Goal: Information Seeking & Learning: Learn about a topic

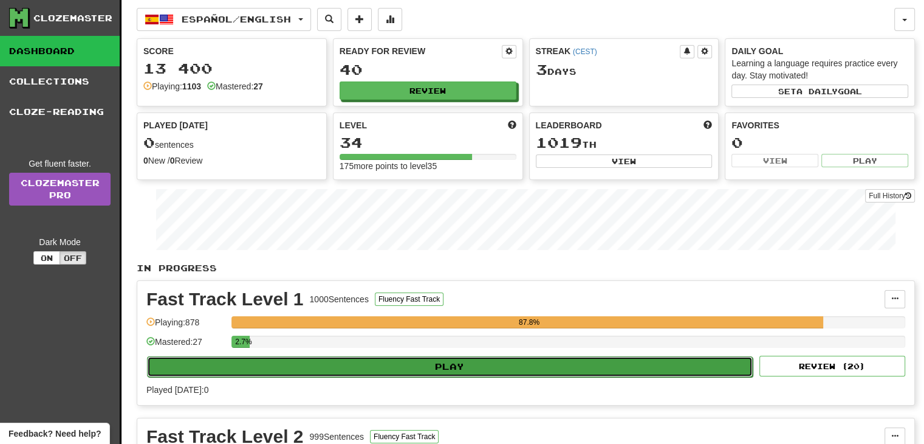
click at [226, 370] on button "Play" at bounding box center [450, 366] width 606 height 21
select select "**"
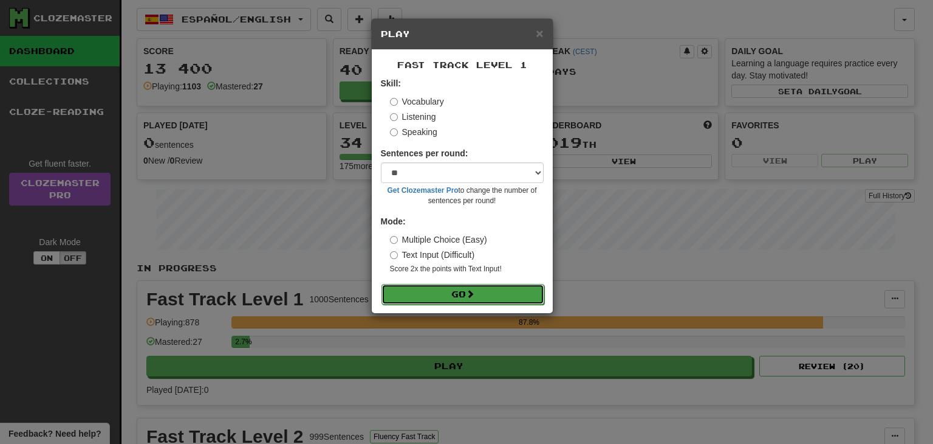
click at [422, 296] on button "Go" at bounding box center [463, 294] width 163 height 21
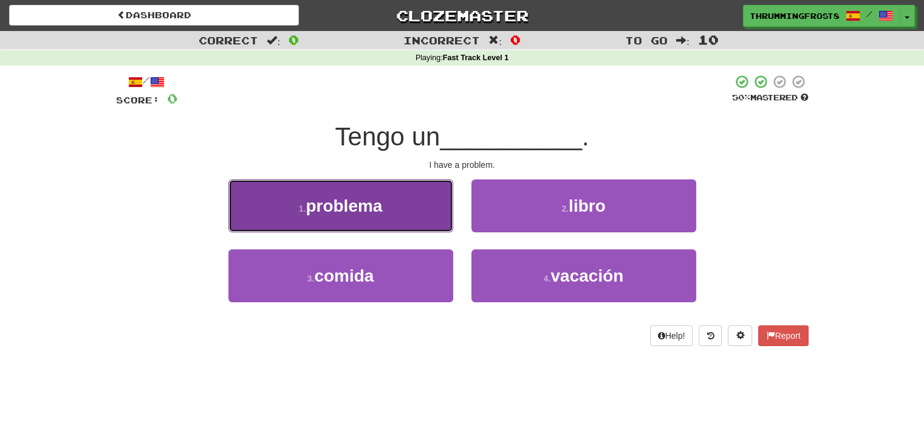
click at [406, 210] on button "1 . problema" at bounding box center [340, 205] width 225 height 53
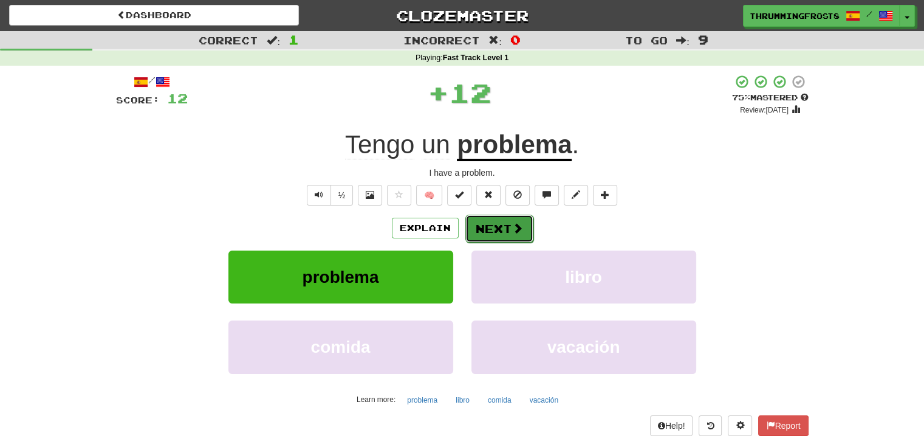
click at [513, 223] on span at bounding box center [517, 227] width 11 height 11
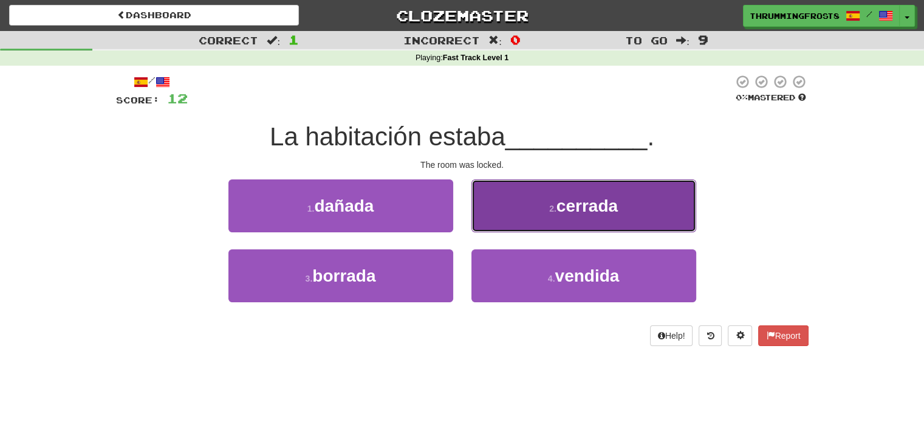
click at [518, 197] on button "2 . cerrada" at bounding box center [584, 205] width 225 height 53
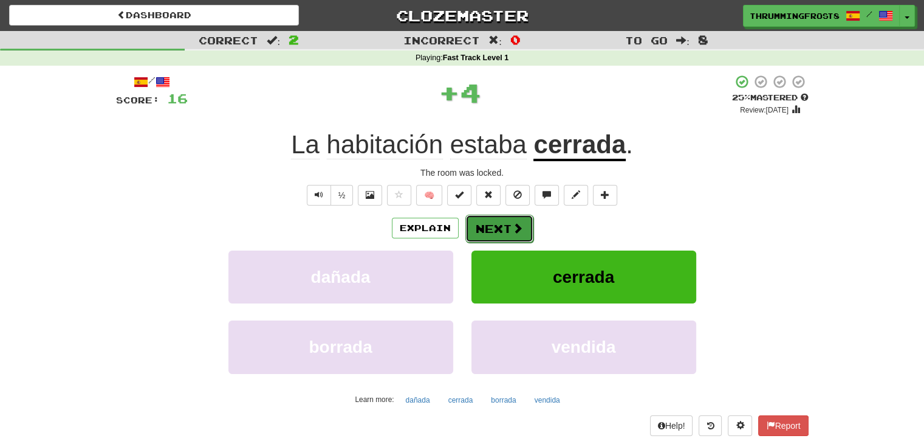
click at [483, 224] on button "Next" at bounding box center [499, 229] width 68 height 28
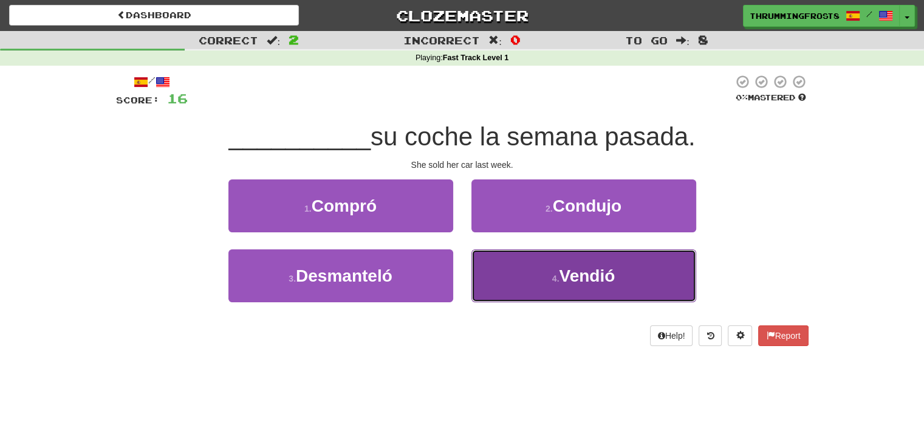
click at [515, 269] on button "4 . Vendió" at bounding box center [584, 275] width 225 height 53
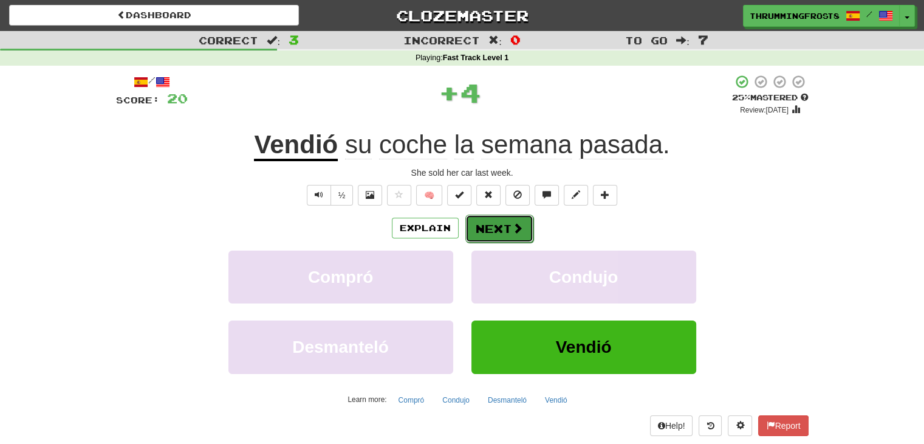
click at [495, 221] on button "Next" at bounding box center [499, 229] width 68 height 28
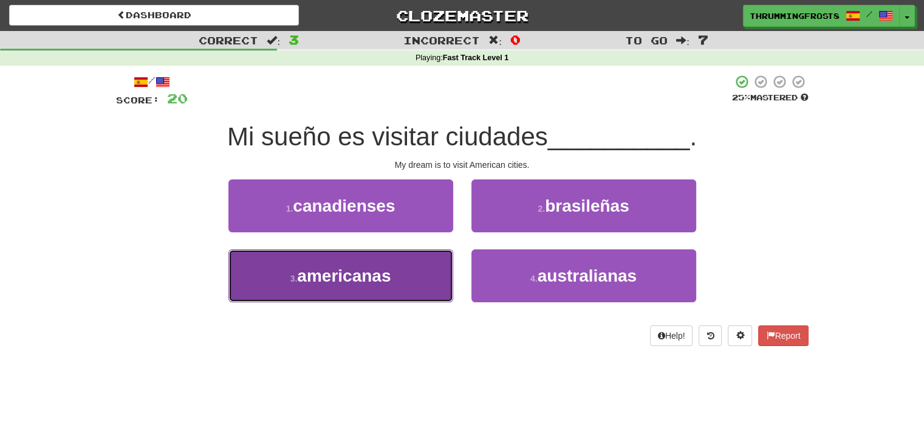
click at [380, 263] on button "3 . americanas" at bounding box center [340, 275] width 225 height 53
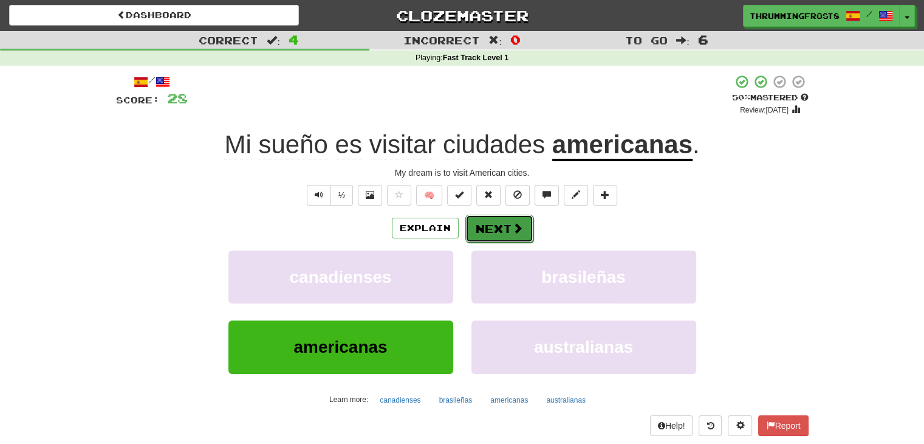
click at [481, 230] on button "Next" at bounding box center [499, 229] width 68 height 28
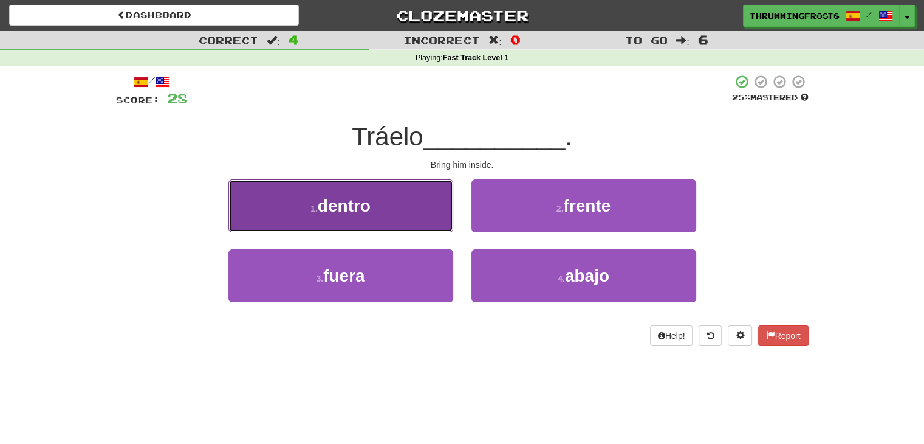
click at [425, 185] on button "1 . dentro" at bounding box center [340, 205] width 225 height 53
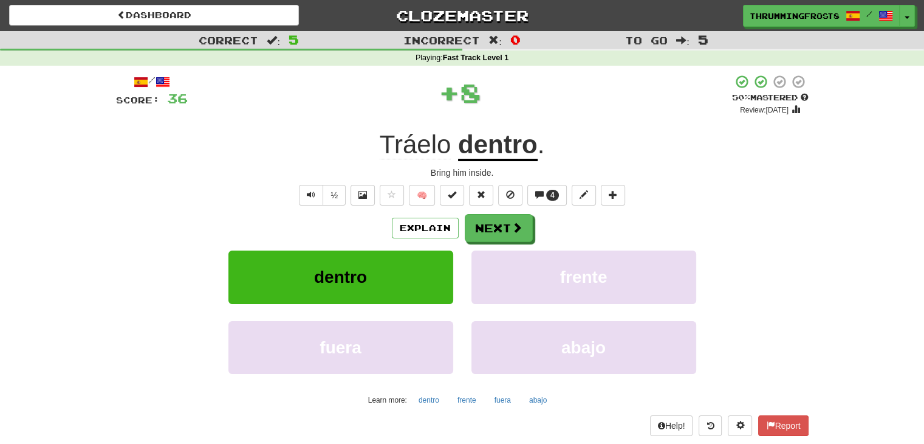
click at [491, 144] on u "dentro" at bounding box center [498, 145] width 80 height 31
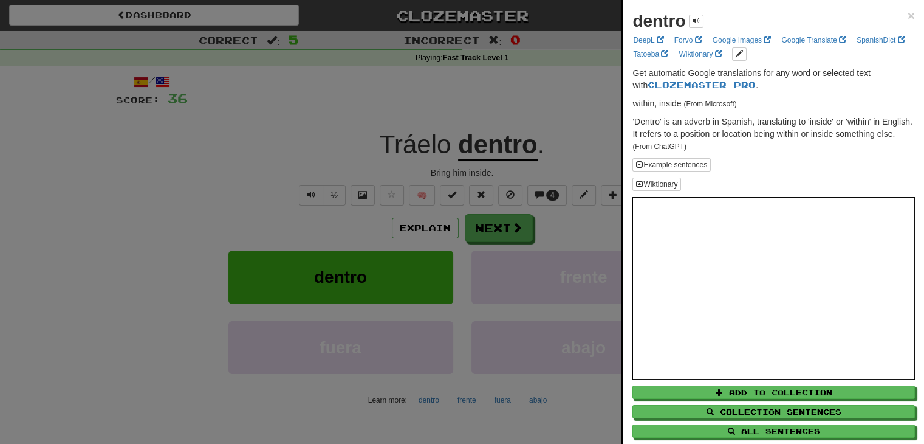
click at [557, 150] on div at bounding box center [462, 222] width 924 height 444
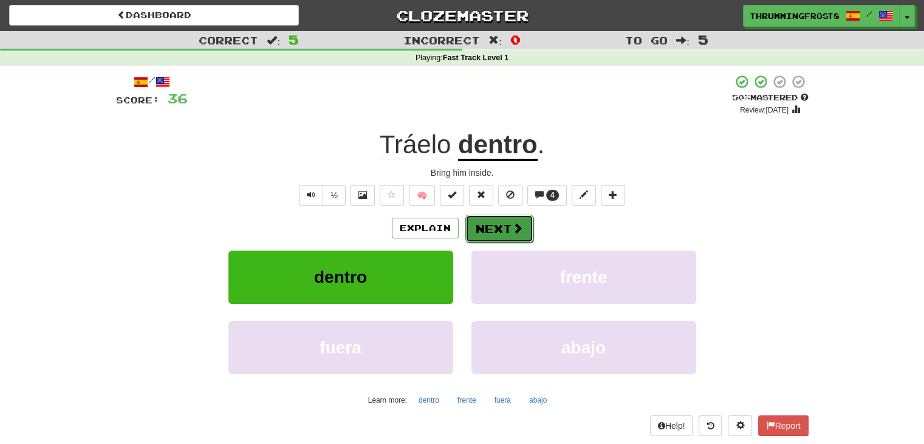
click at [492, 233] on button "Next" at bounding box center [499, 229] width 68 height 28
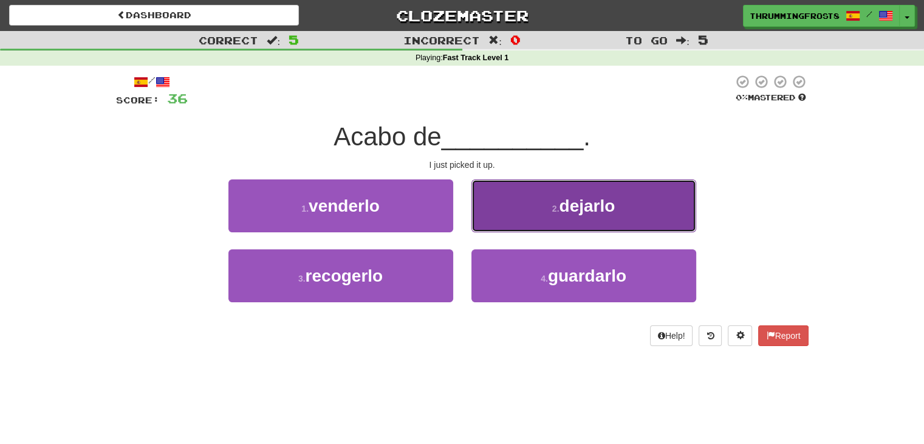
click at [487, 190] on button "2 . dejarlo" at bounding box center [584, 205] width 225 height 53
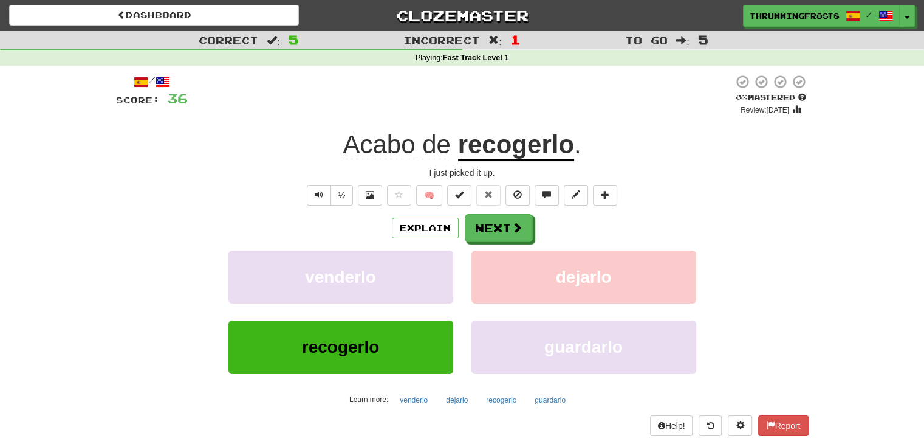
click at [422, 144] on span "Acabo" at bounding box center [436, 144] width 29 height 29
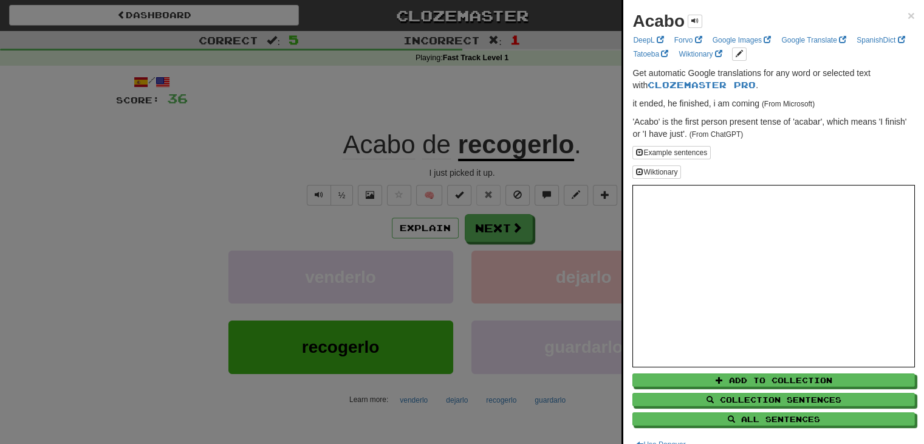
click at [594, 210] on div at bounding box center [462, 222] width 924 height 444
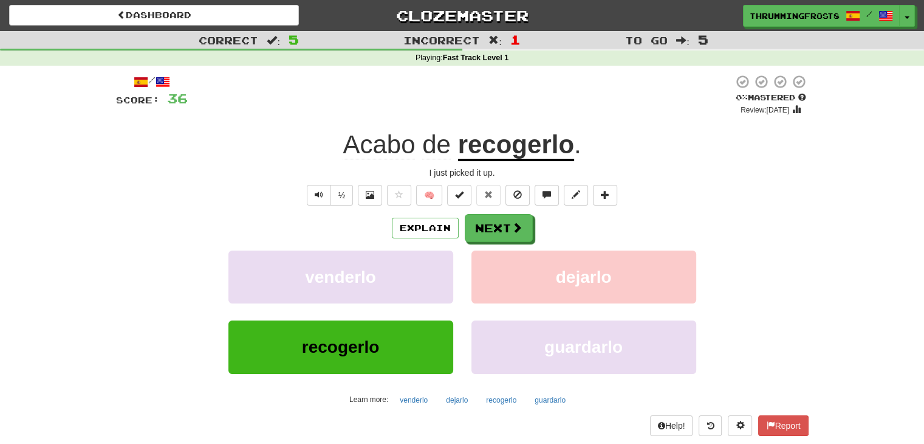
click at [516, 151] on u "recogerlo" at bounding box center [516, 145] width 116 height 31
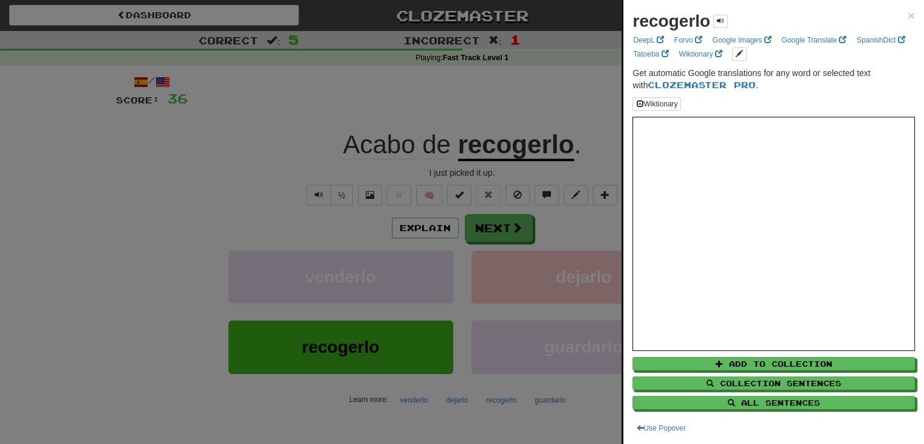
click at [374, 219] on div at bounding box center [462, 222] width 924 height 444
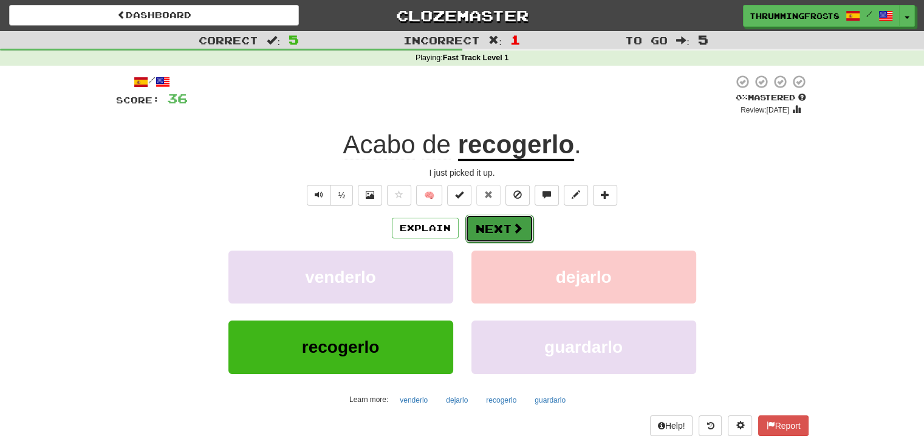
click at [493, 228] on button "Next" at bounding box center [499, 229] width 68 height 28
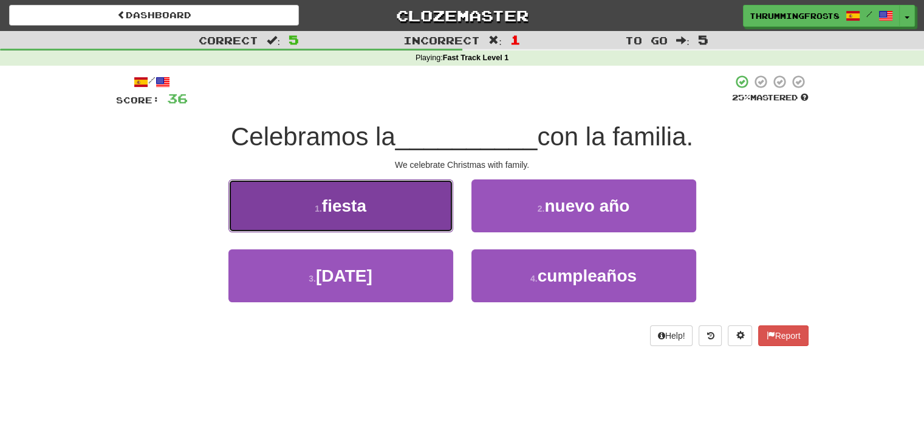
click at [392, 204] on button "1 . fiesta" at bounding box center [340, 205] width 225 height 53
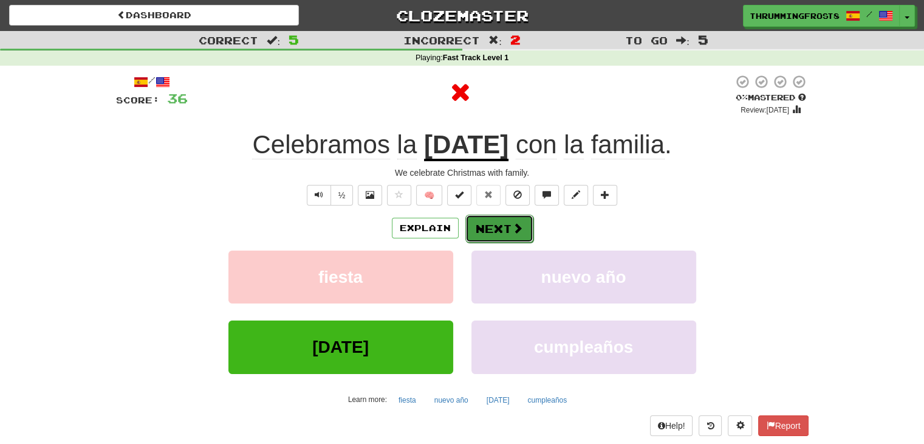
click at [495, 232] on button "Next" at bounding box center [499, 229] width 68 height 28
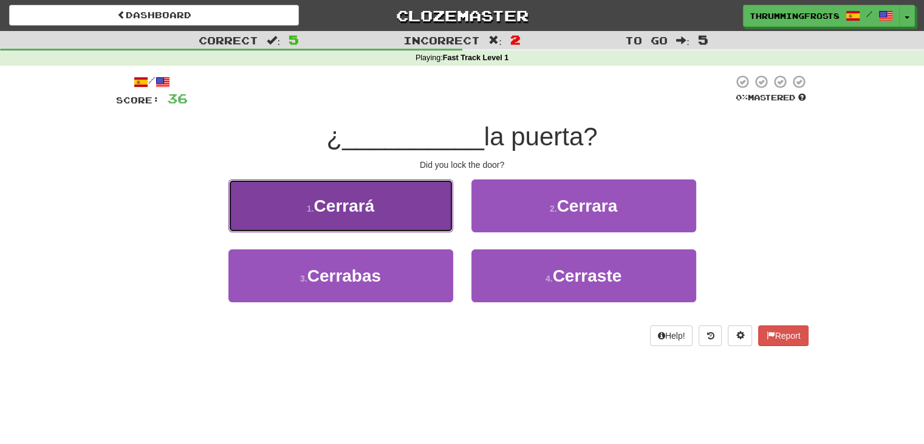
click at [416, 227] on button "1 . Cerrará" at bounding box center [340, 205] width 225 height 53
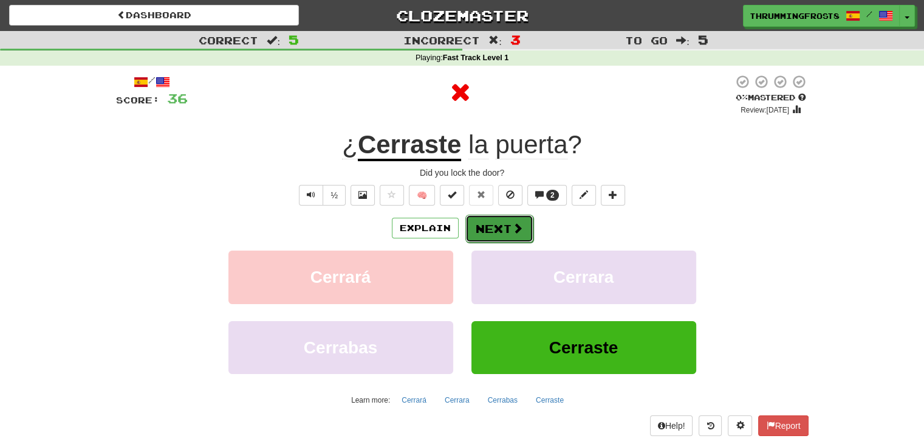
click at [483, 227] on button "Next" at bounding box center [499, 229] width 68 height 28
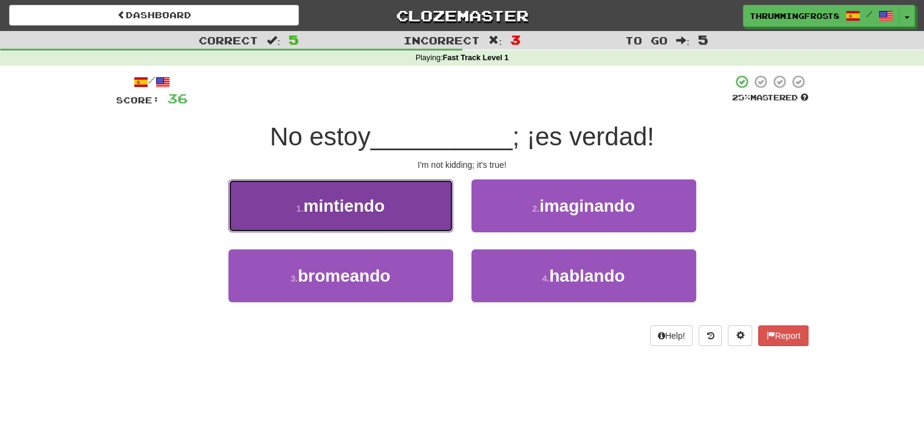
click at [389, 197] on button "1 . mintiendo" at bounding box center [340, 205] width 225 height 53
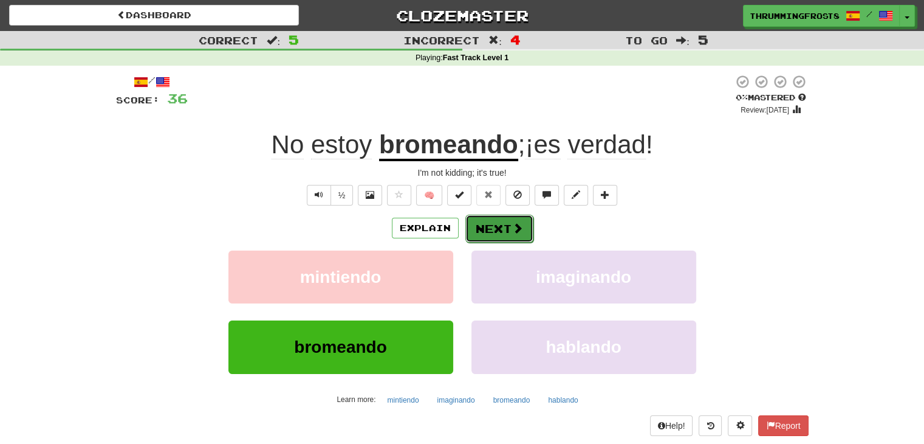
click at [500, 225] on button "Next" at bounding box center [499, 229] width 68 height 28
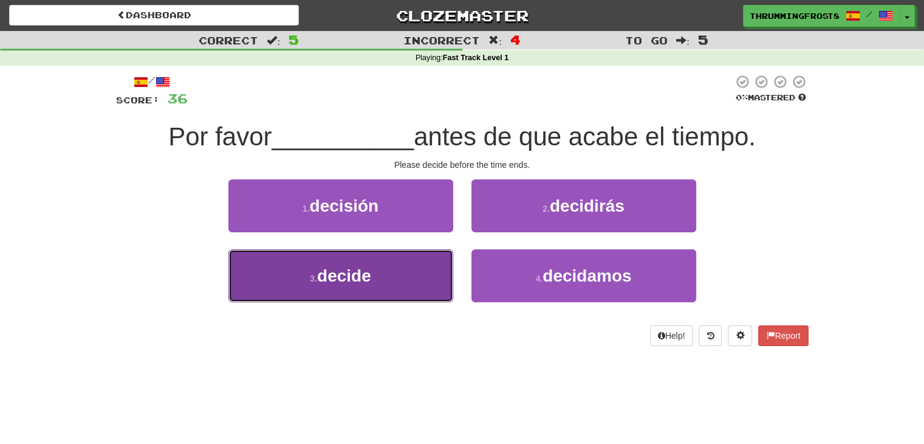
click at [408, 272] on button "3 . decide" at bounding box center [340, 275] width 225 height 53
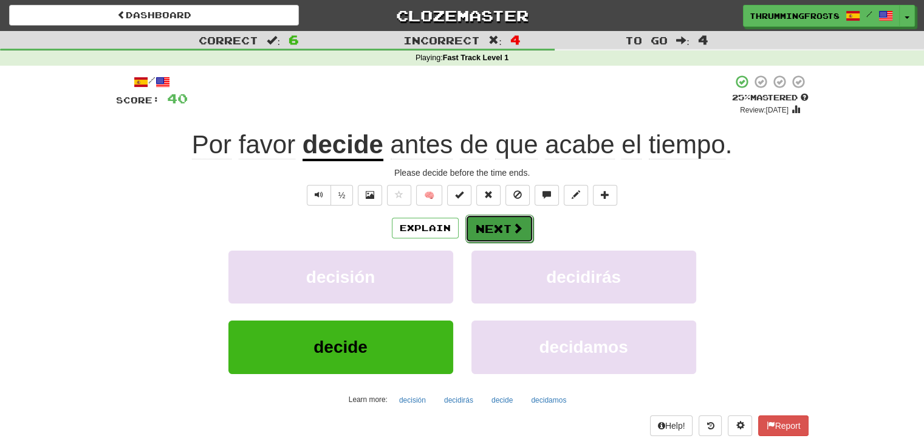
click at [495, 228] on button "Next" at bounding box center [499, 229] width 68 height 28
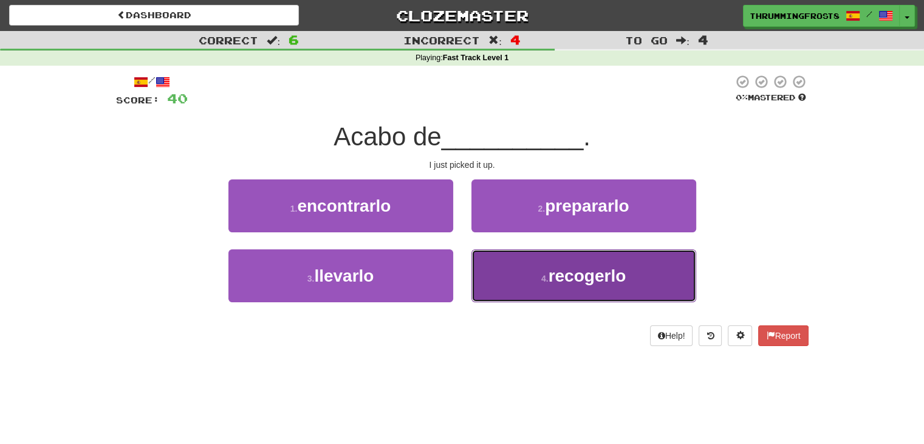
click at [501, 269] on button "4 . recogerlo" at bounding box center [584, 275] width 225 height 53
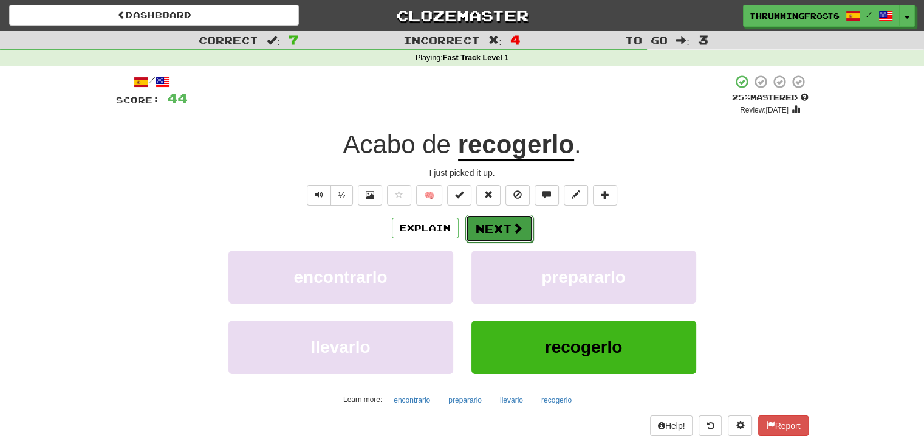
click at [500, 224] on button "Next" at bounding box center [499, 229] width 68 height 28
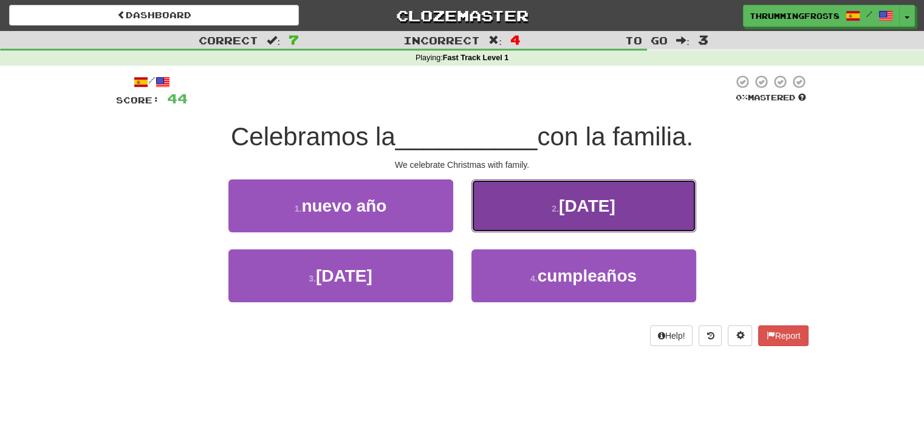
click at [540, 210] on button "2 . [DATE]" at bounding box center [584, 205] width 225 height 53
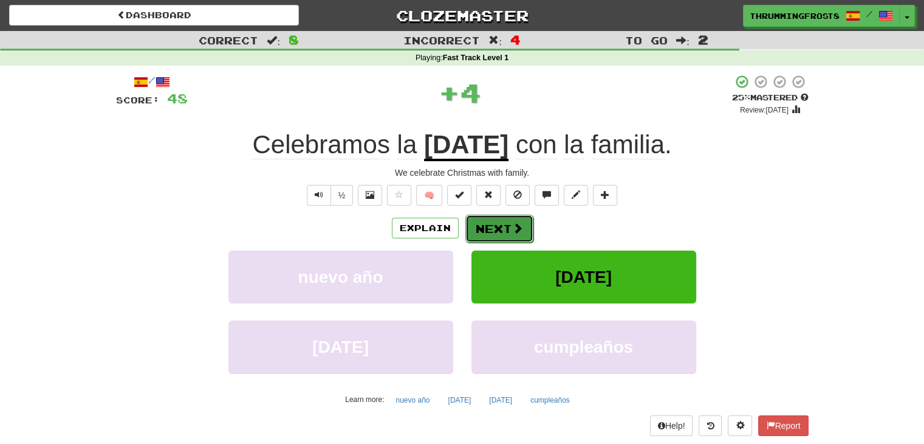
click at [499, 230] on button "Next" at bounding box center [499, 229] width 68 height 28
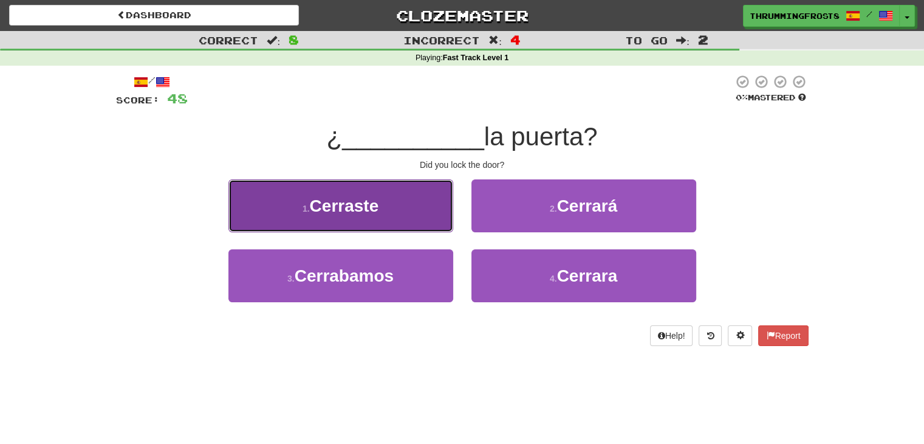
click at [423, 219] on button "1 . Cerraste" at bounding box center [340, 205] width 225 height 53
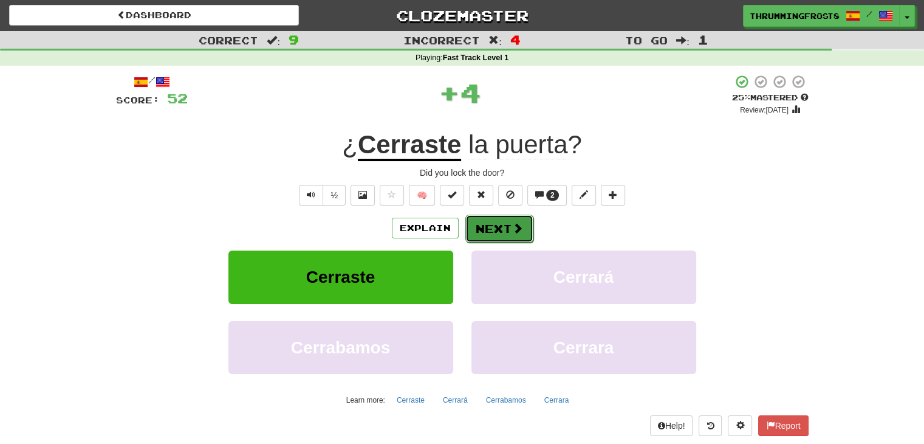
click at [492, 227] on button "Next" at bounding box center [499, 229] width 68 height 28
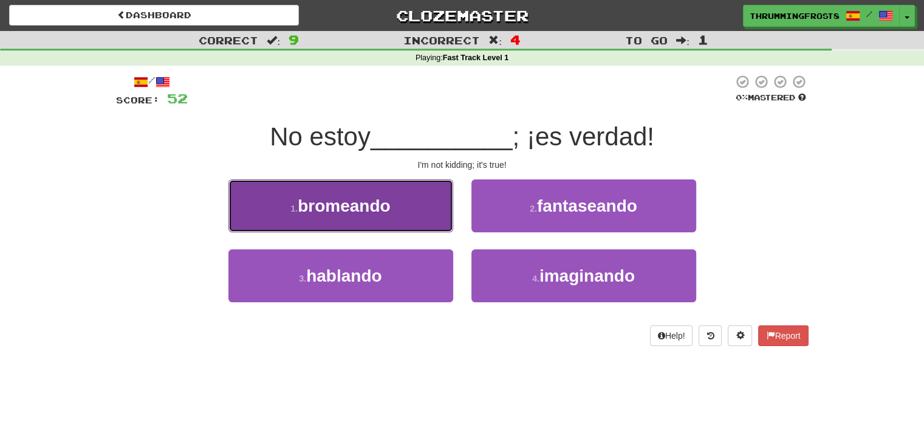
click at [414, 210] on button "1 . [GEOGRAPHIC_DATA]" at bounding box center [340, 205] width 225 height 53
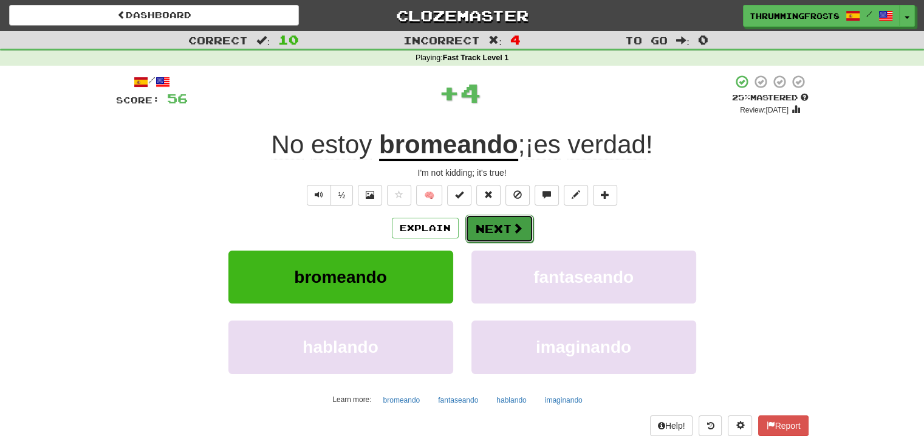
click at [500, 227] on button "Next" at bounding box center [499, 229] width 68 height 28
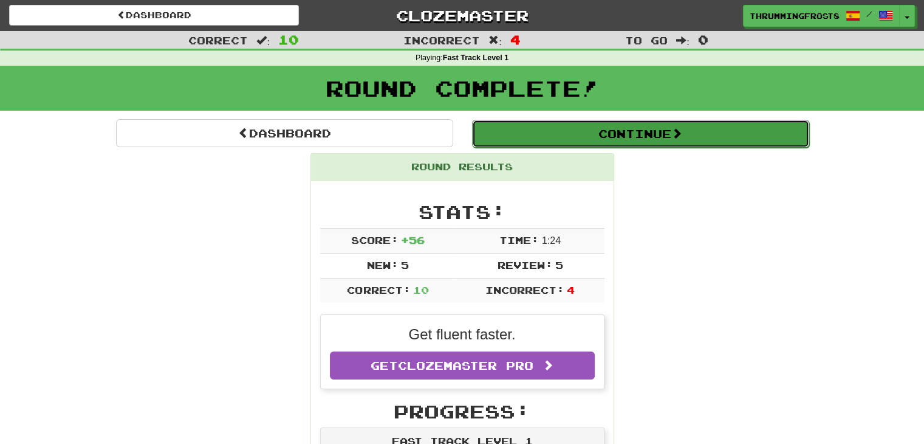
click at [508, 134] on button "Continue" at bounding box center [640, 134] width 337 height 28
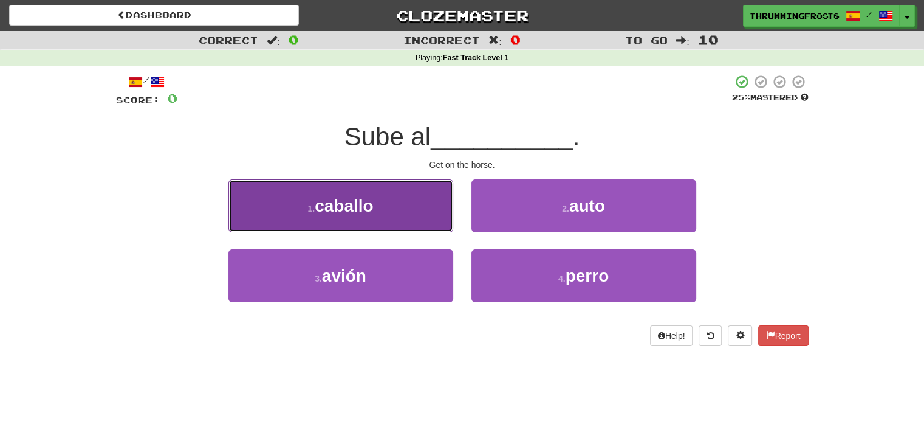
click at [433, 210] on button "1 . caballo" at bounding box center [340, 205] width 225 height 53
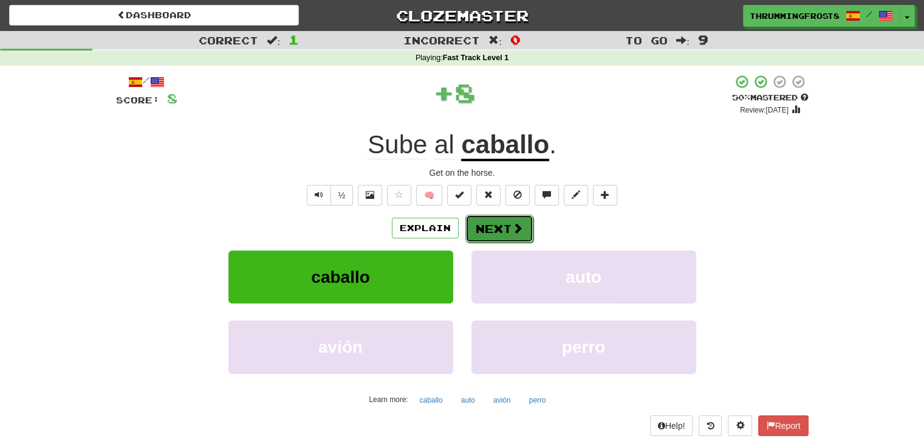
click at [509, 225] on button "Next" at bounding box center [499, 229] width 68 height 28
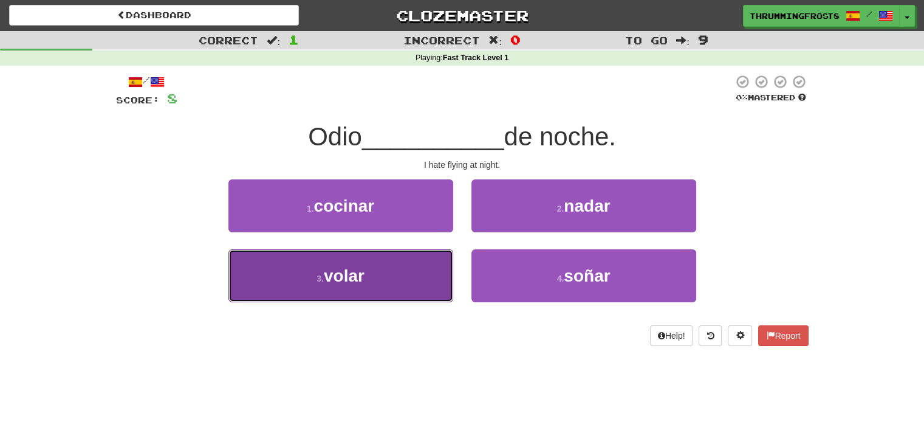
click at [437, 267] on button "3 . volar" at bounding box center [340, 275] width 225 height 53
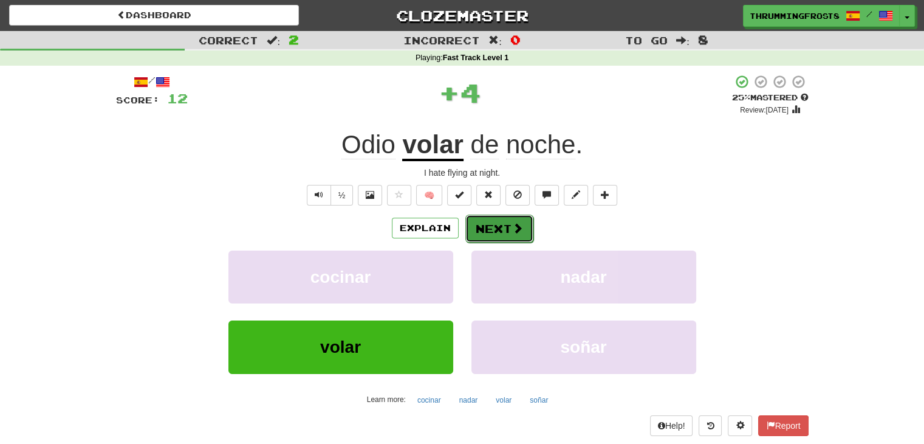
click at [500, 222] on button "Next" at bounding box center [499, 229] width 68 height 28
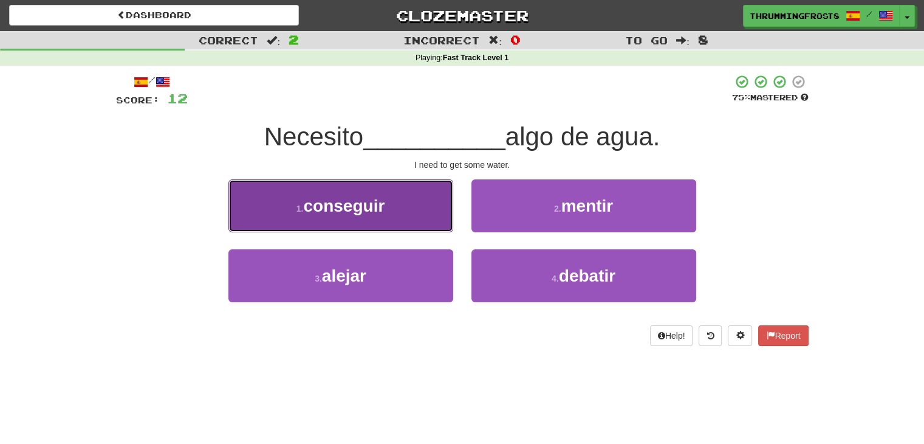
click at [438, 199] on button "1 . conseguir" at bounding box center [340, 205] width 225 height 53
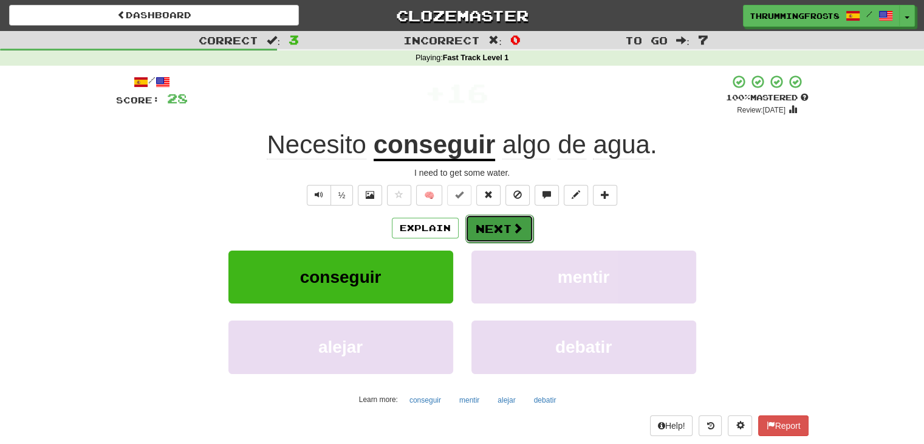
click at [495, 227] on button "Next" at bounding box center [499, 229] width 68 height 28
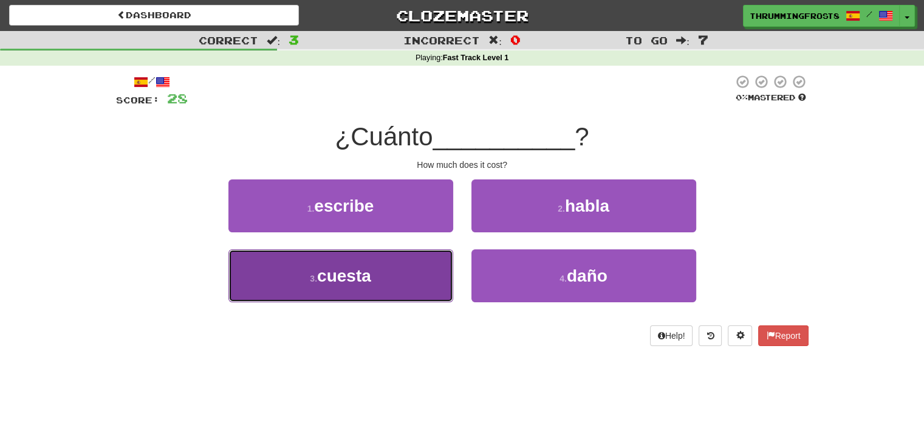
click at [438, 258] on button "3 . cuesta" at bounding box center [340, 275] width 225 height 53
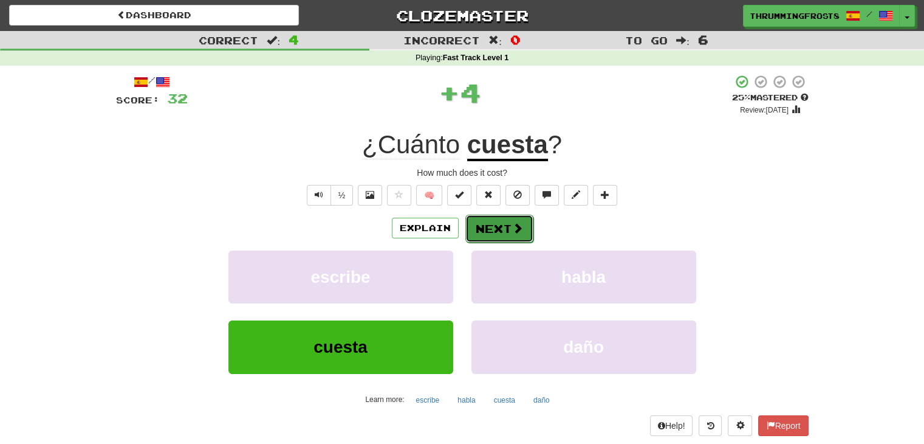
click at [484, 227] on button "Next" at bounding box center [499, 229] width 68 height 28
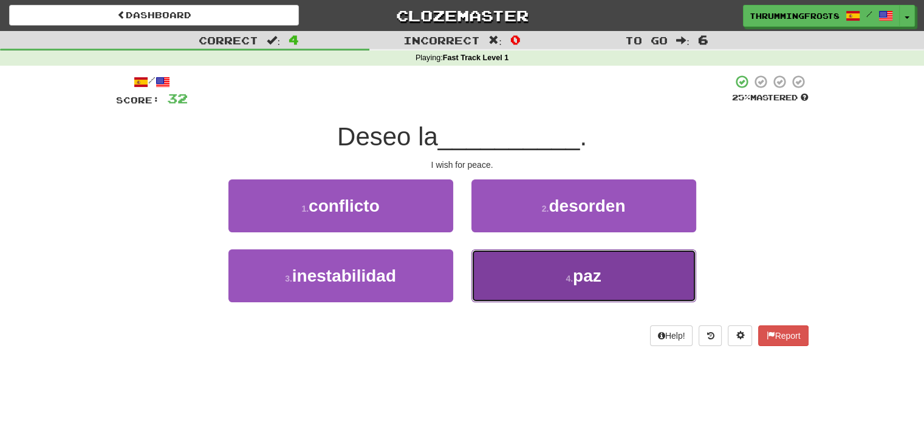
click at [527, 292] on button "4 . paz" at bounding box center [584, 275] width 225 height 53
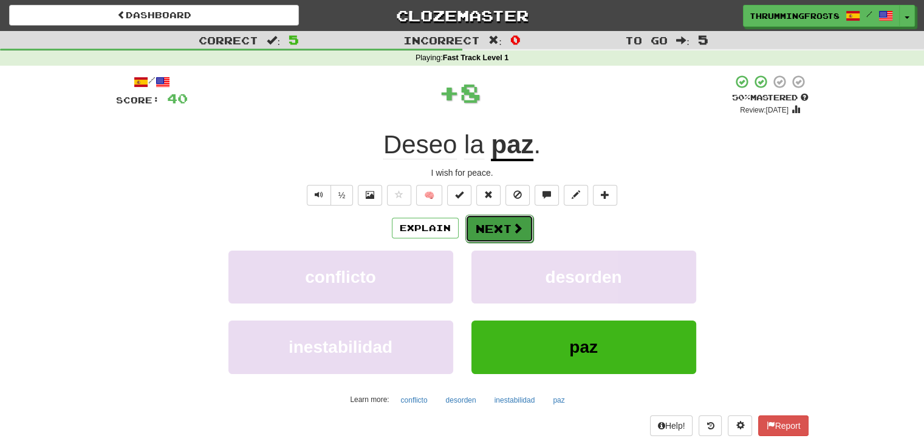
click at [503, 219] on button "Next" at bounding box center [499, 229] width 68 height 28
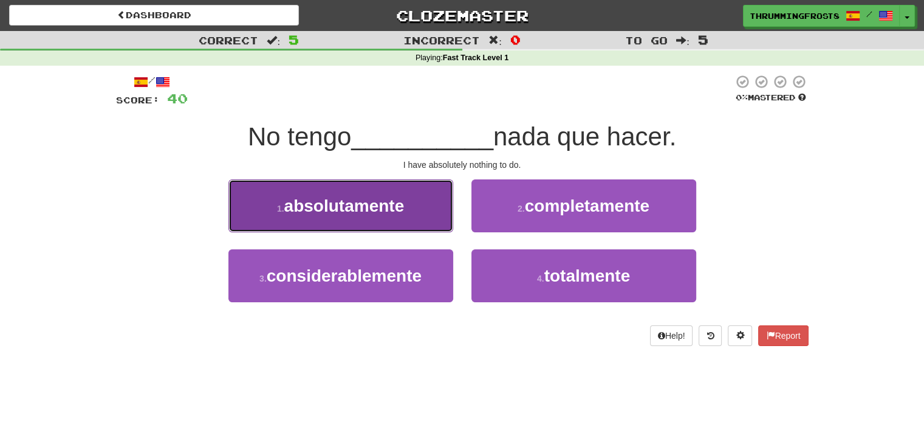
click at [433, 198] on button "1 . absolutamente" at bounding box center [340, 205] width 225 height 53
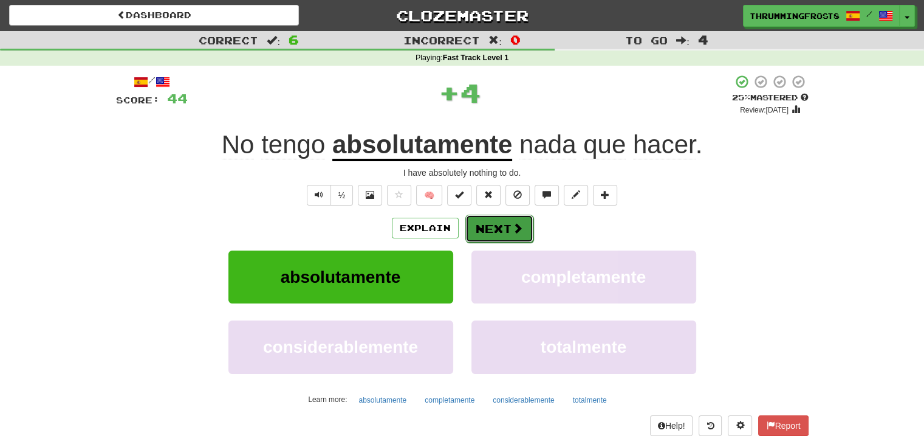
click at [505, 233] on button "Next" at bounding box center [499, 229] width 68 height 28
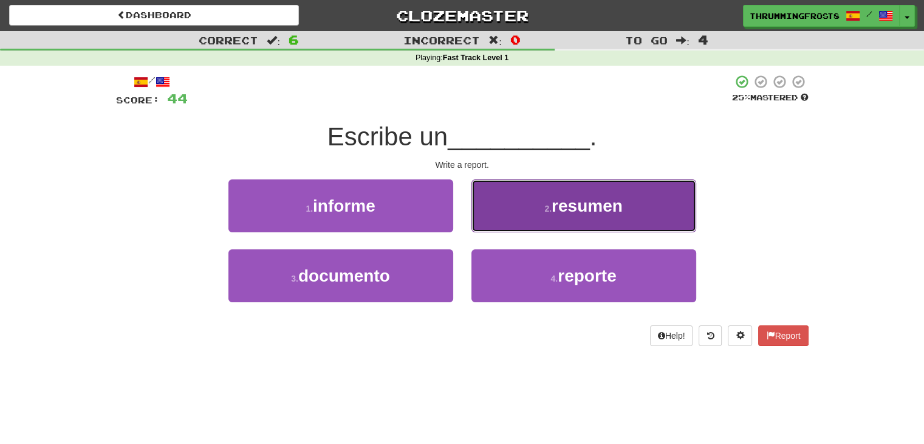
click at [517, 205] on button "2 . resumen" at bounding box center [584, 205] width 225 height 53
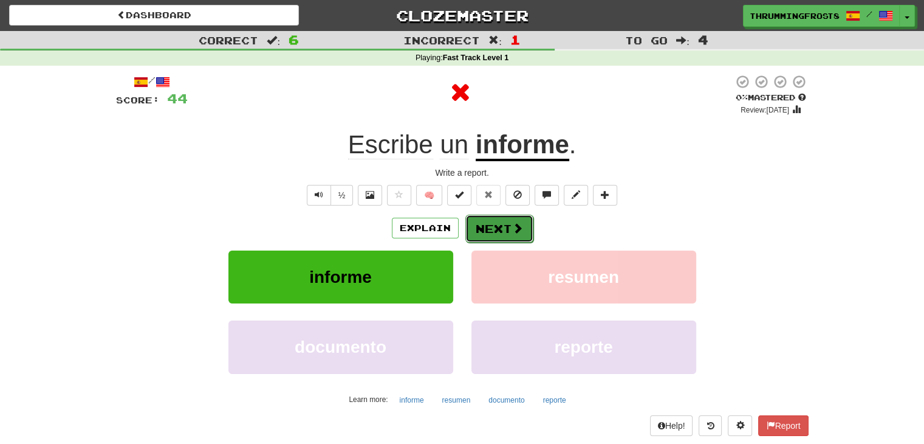
click at [485, 228] on button "Next" at bounding box center [499, 229] width 68 height 28
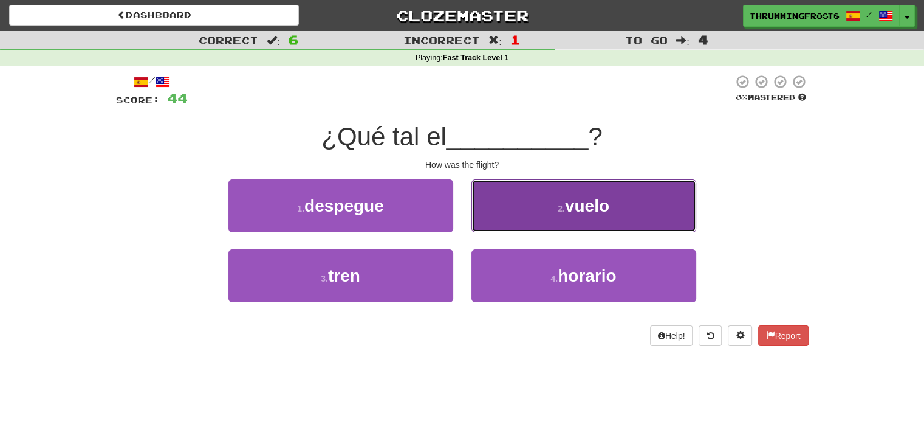
click at [479, 192] on button "2 . vuelo" at bounding box center [584, 205] width 225 height 53
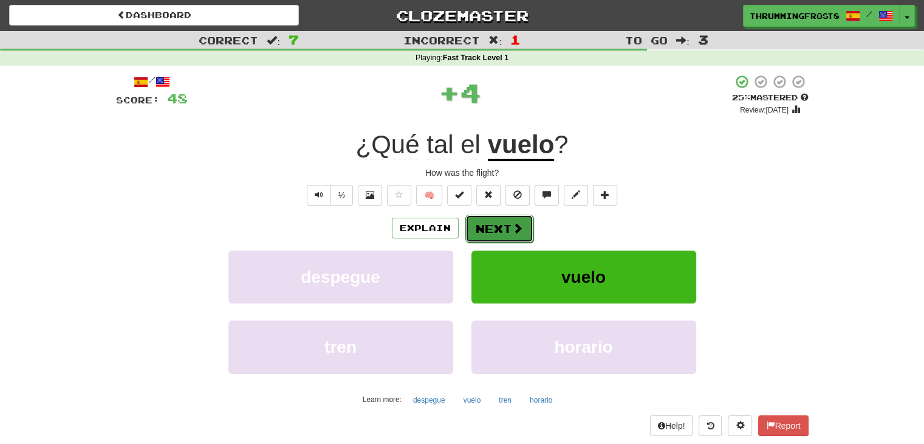
click at [481, 224] on button "Next" at bounding box center [499, 229] width 68 height 28
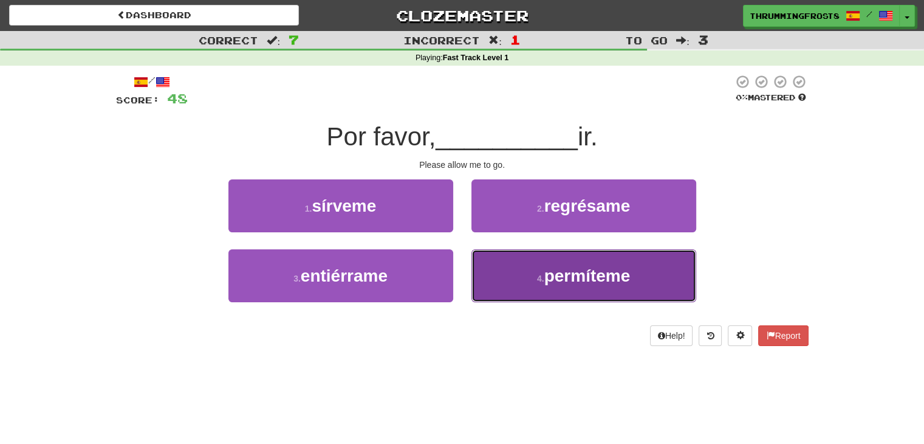
click at [508, 287] on button "4 . permíteme" at bounding box center [584, 275] width 225 height 53
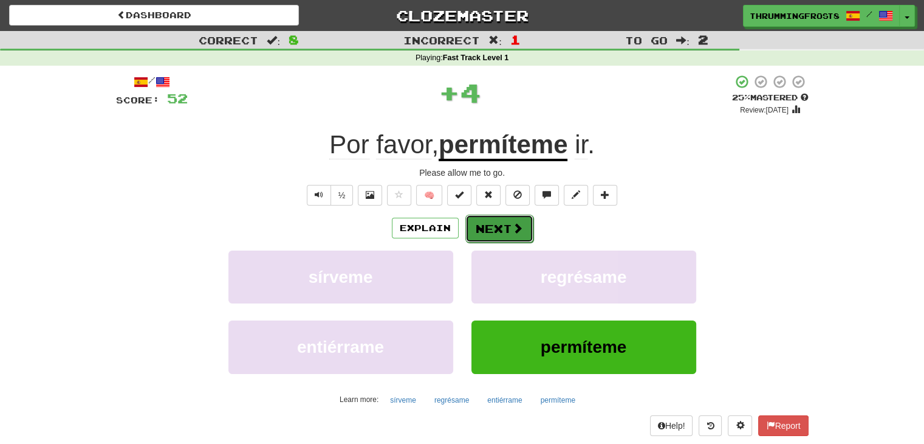
click at [491, 229] on button "Next" at bounding box center [499, 229] width 68 height 28
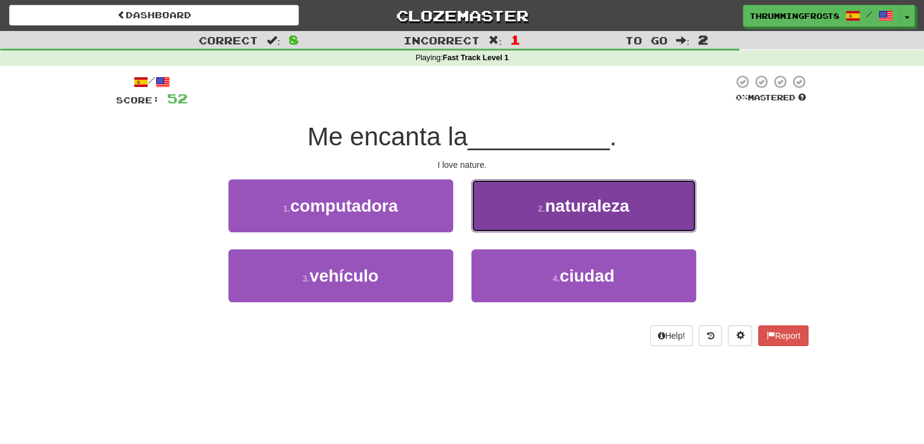
click at [492, 205] on button "2 . naturaleza" at bounding box center [584, 205] width 225 height 53
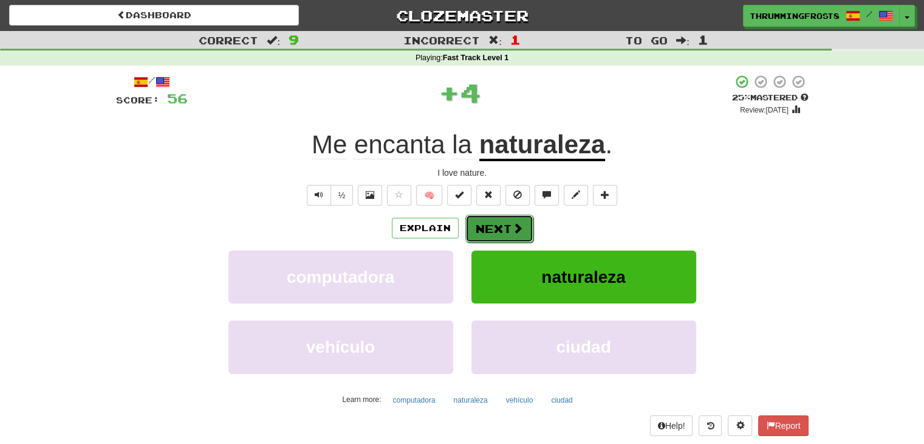
click at [473, 232] on button "Next" at bounding box center [499, 229] width 68 height 28
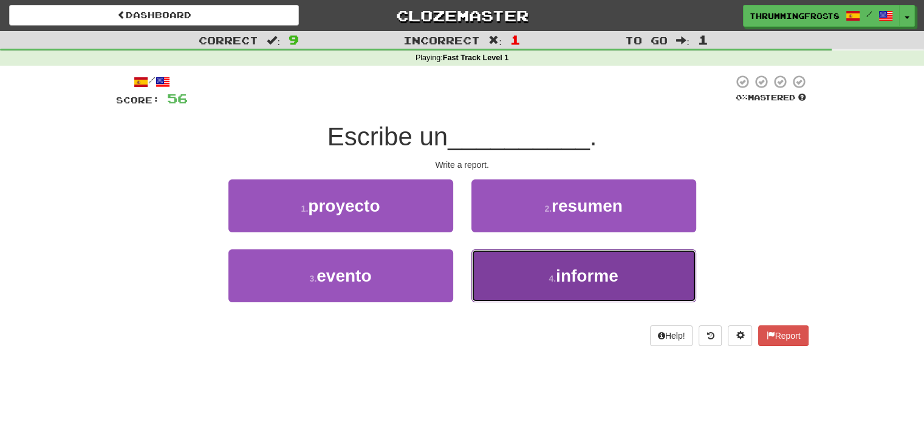
click at [503, 270] on button "4 . informe" at bounding box center [584, 275] width 225 height 53
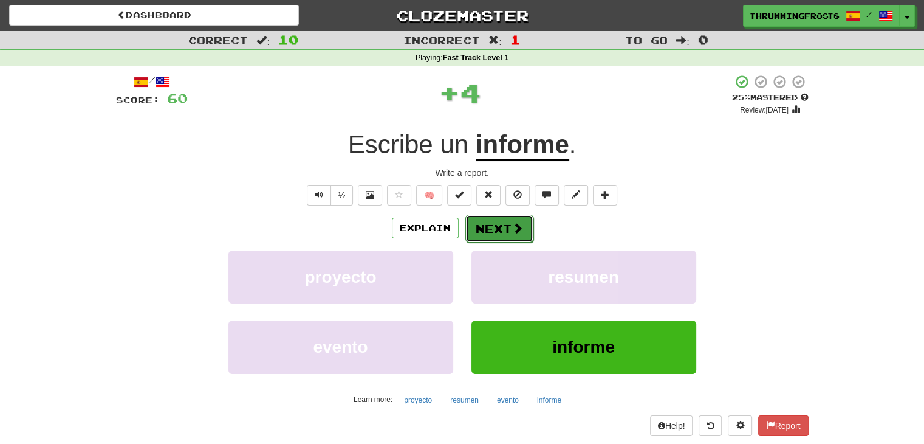
click at [489, 234] on button "Next" at bounding box center [499, 229] width 68 height 28
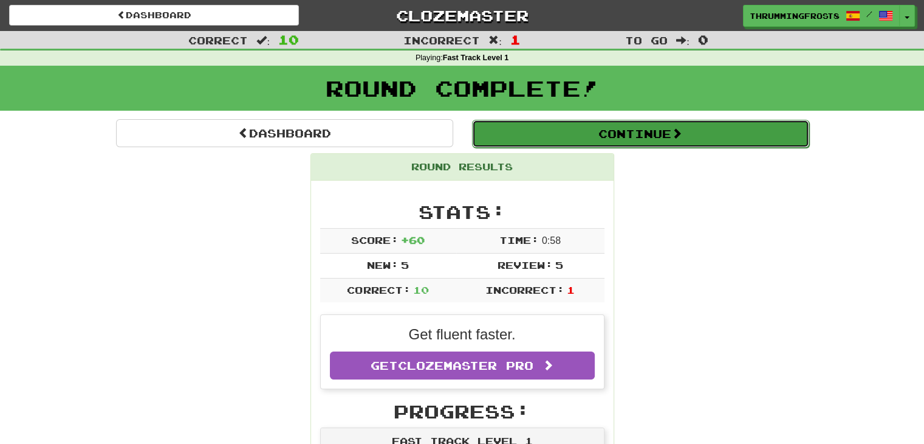
click at [557, 123] on button "Continue" at bounding box center [640, 134] width 337 height 28
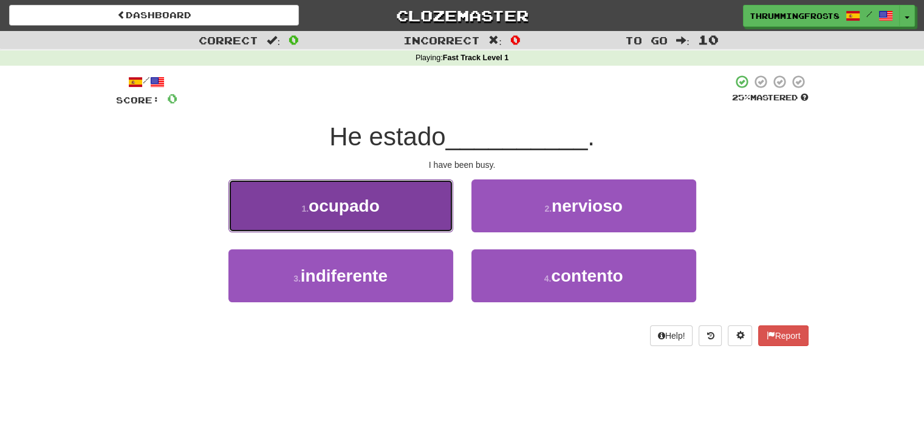
click at [417, 204] on button "1 . ocupado" at bounding box center [340, 205] width 225 height 53
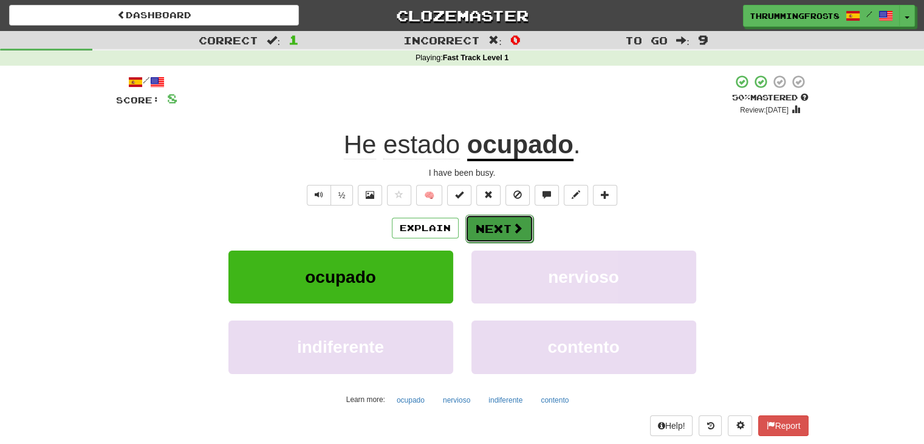
click at [498, 230] on button "Next" at bounding box center [499, 229] width 68 height 28
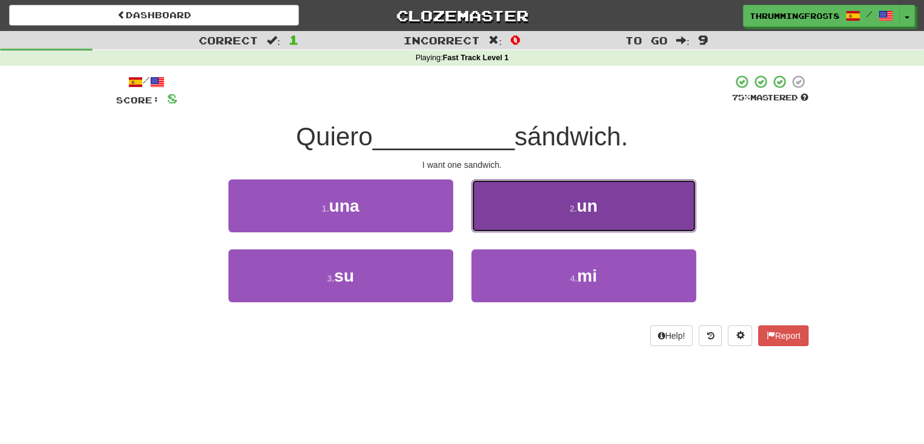
click at [542, 215] on button "2 . un" at bounding box center [584, 205] width 225 height 53
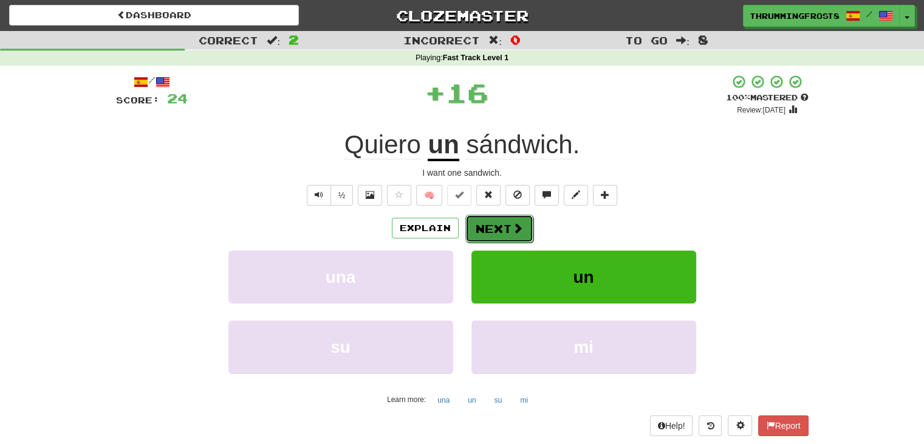
click at [512, 232] on span at bounding box center [517, 227] width 11 height 11
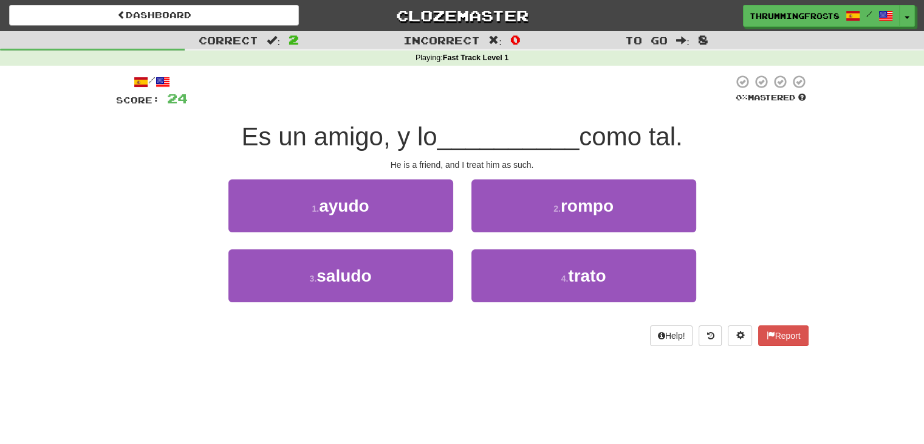
click at [515, 123] on span "__________" at bounding box center [509, 136] width 142 height 29
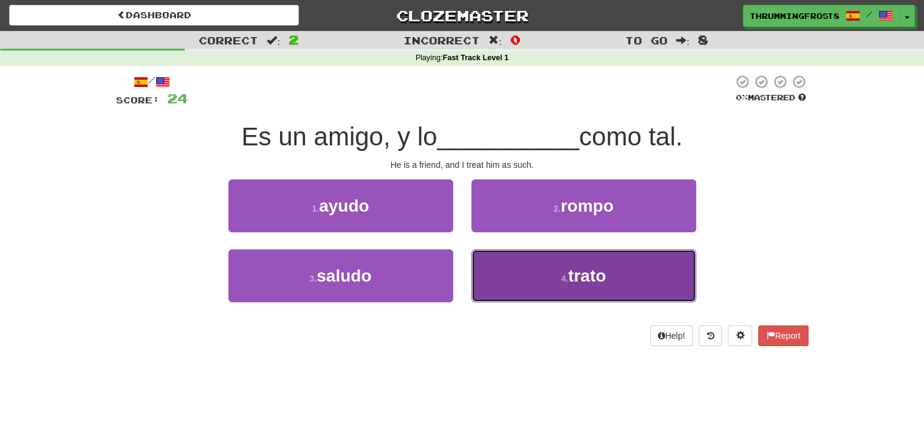
click at [523, 264] on button "4 . trato" at bounding box center [584, 275] width 225 height 53
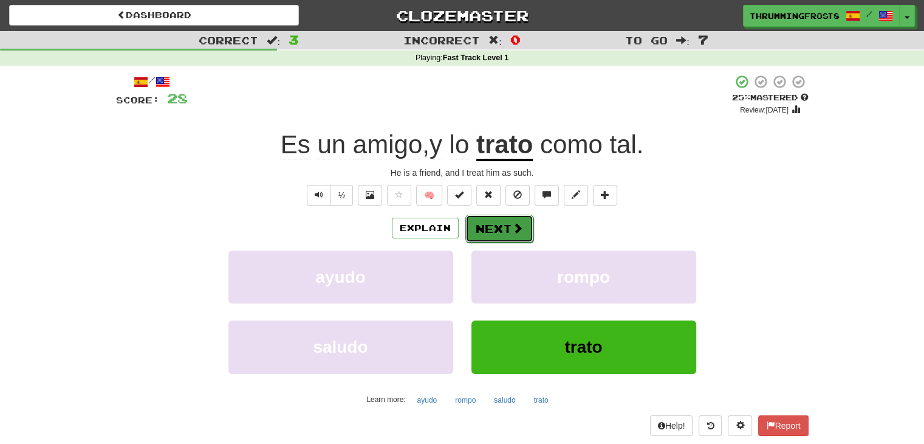
click at [507, 222] on button "Next" at bounding box center [499, 229] width 68 height 28
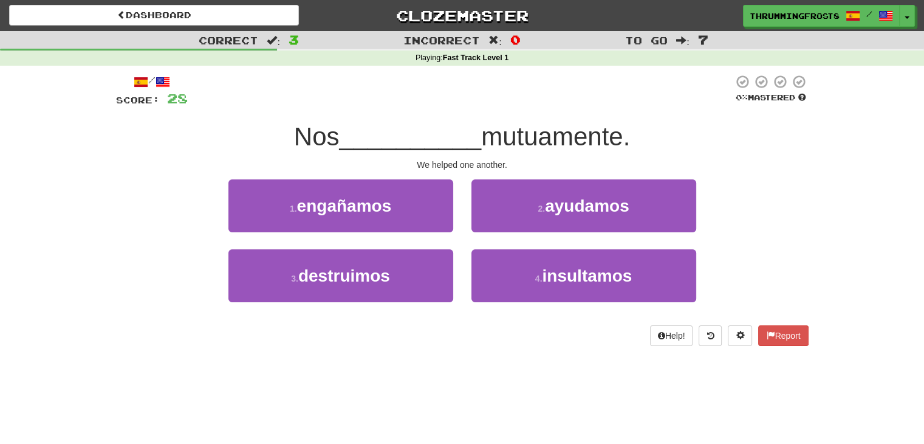
click at [536, 98] on div at bounding box center [461, 90] width 546 height 33
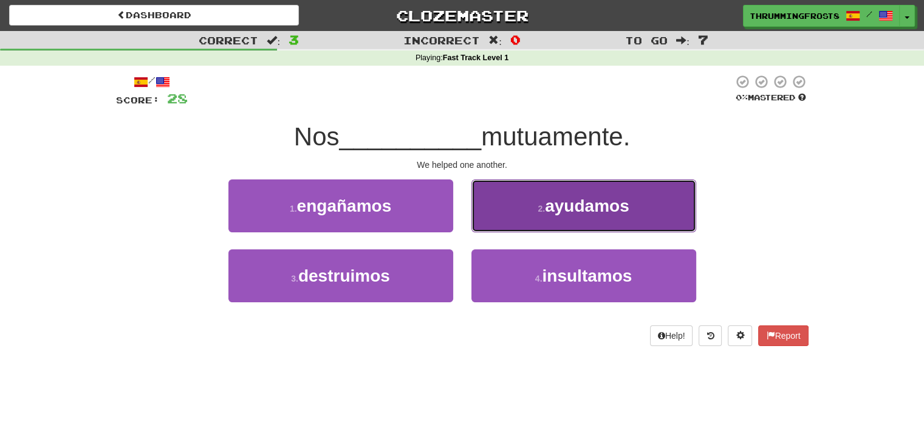
click at [527, 205] on button "2 . ayudamos" at bounding box center [584, 205] width 225 height 53
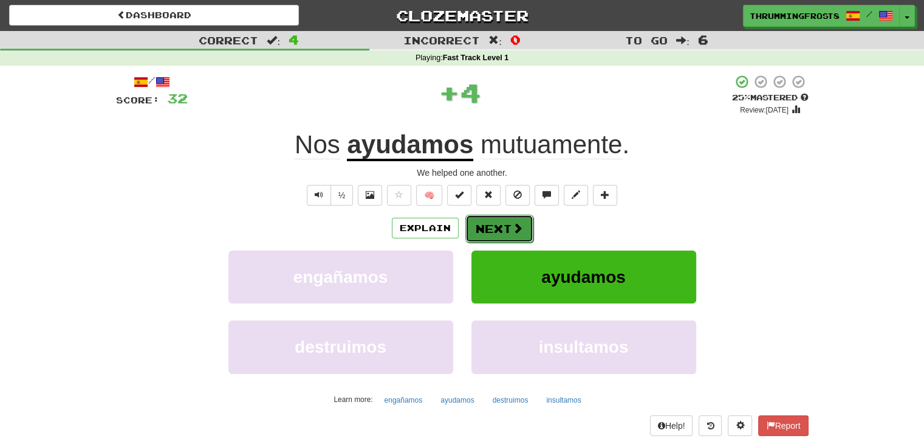
click at [501, 227] on button "Next" at bounding box center [499, 229] width 68 height 28
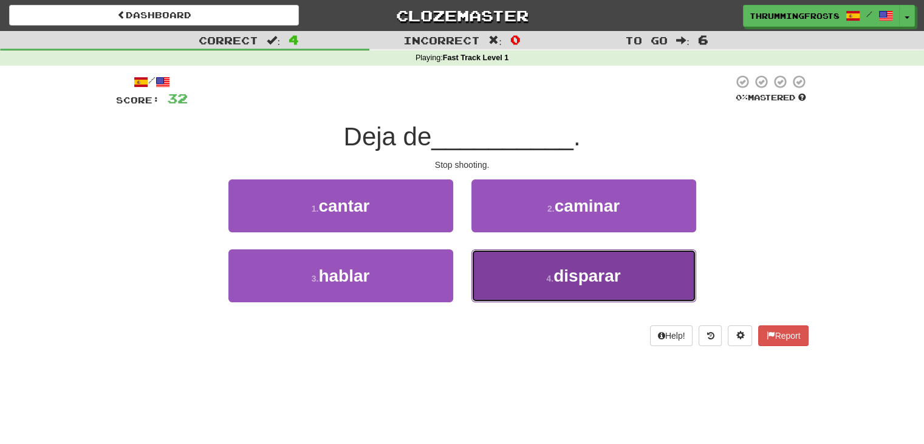
click at [513, 278] on button "4 . disparar" at bounding box center [584, 275] width 225 height 53
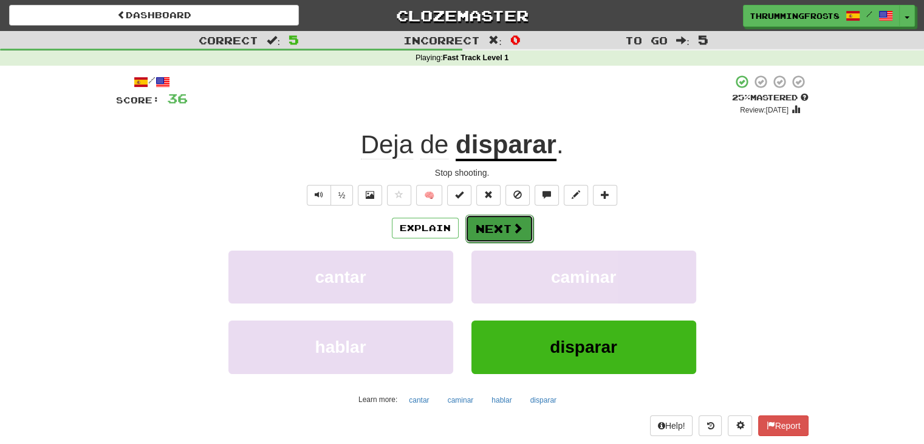
click at [494, 233] on button "Next" at bounding box center [499, 229] width 68 height 28
